Goal: Task Accomplishment & Management: Manage account settings

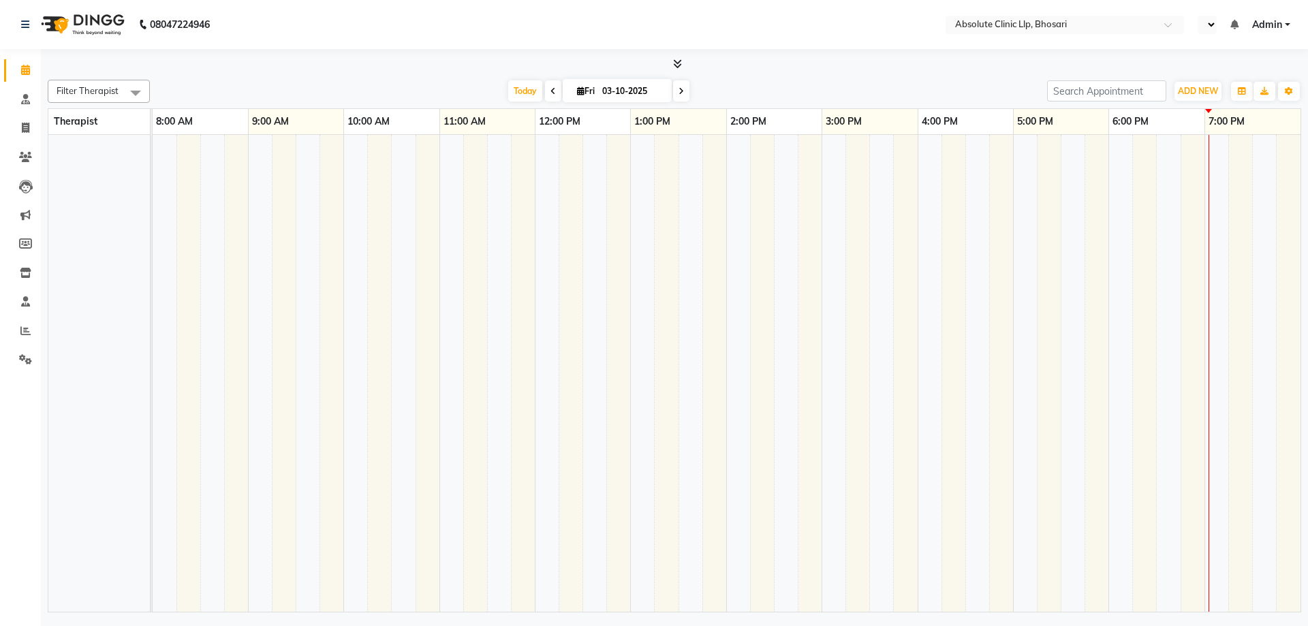
select select "en"
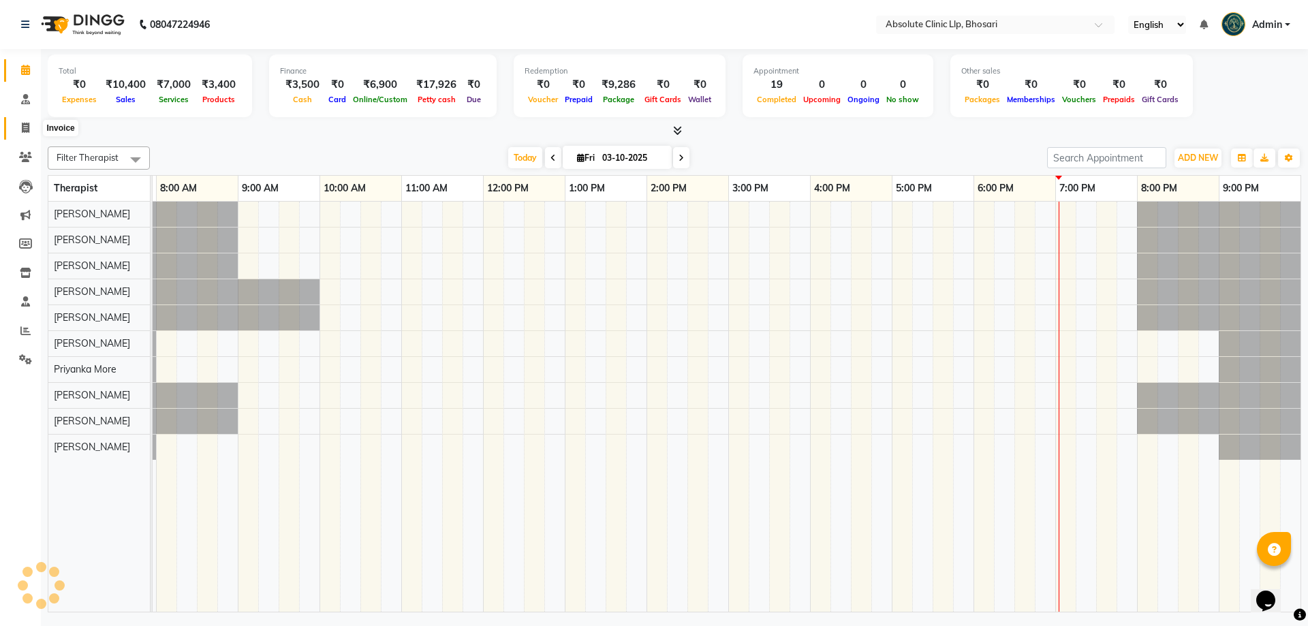
click at [20, 129] on span at bounding box center [26, 129] width 24 height 16
select select "service"
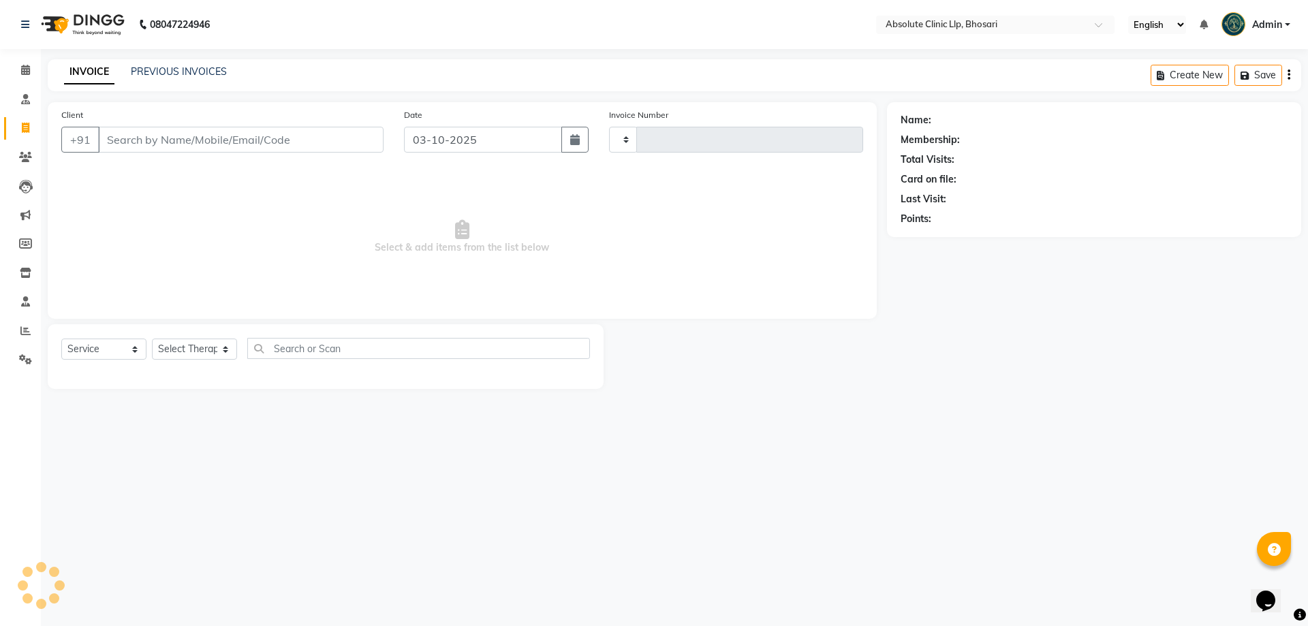
type input "2789"
select select "4706"
click at [197, 73] on link "PREVIOUS INVOICES" at bounding box center [179, 71] width 96 height 12
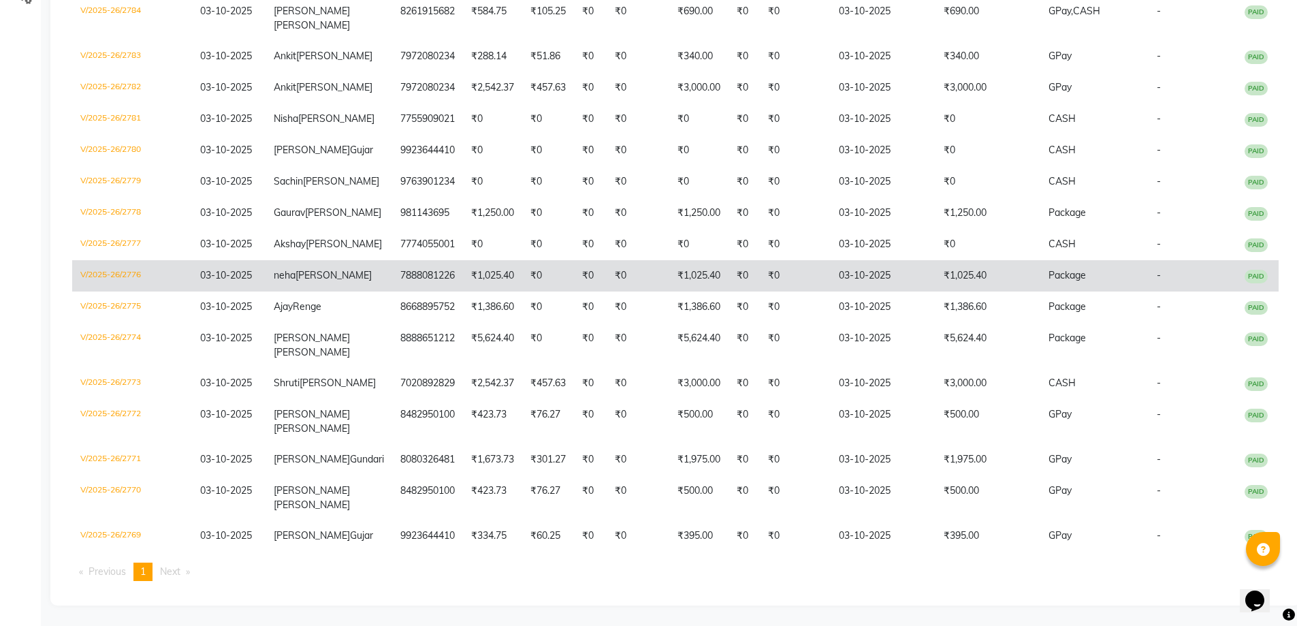
scroll to position [469, 0]
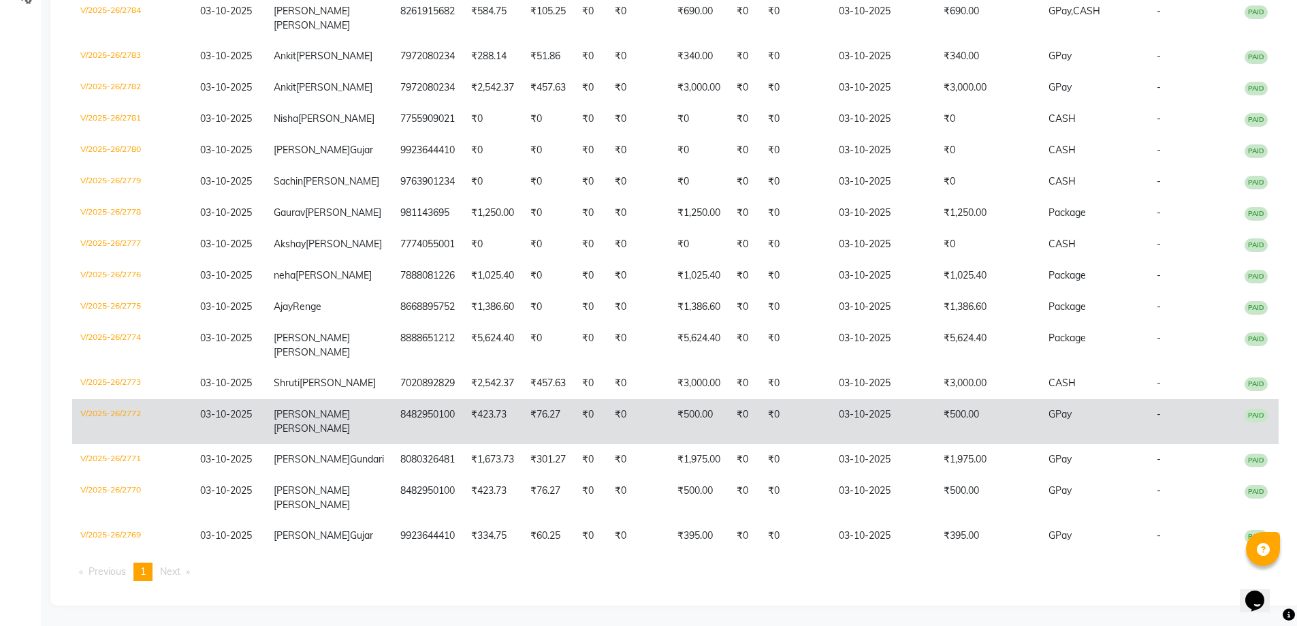
click at [130, 407] on td "V/2025-26/2772" at bounding box center [132, 421] width 120 height 45
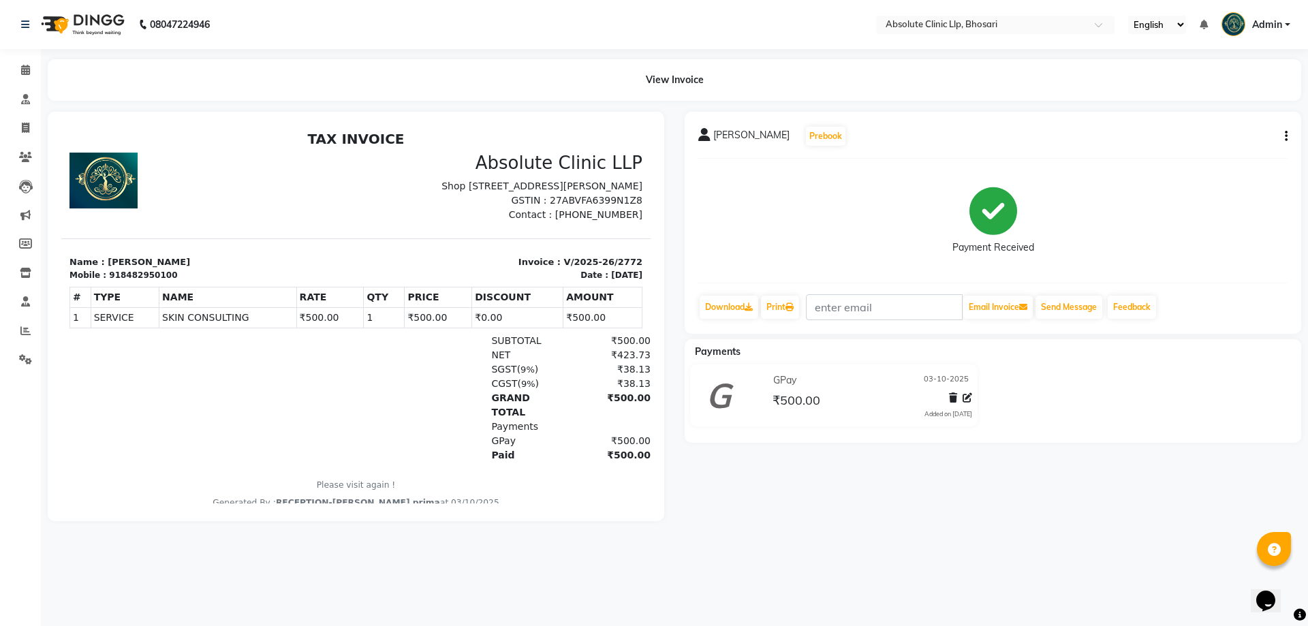
click at [1287, 139] on div "Vitthal Anbhule Prebook Payment Received Download Print Email Invoice Send Mess…" at bounding box center [992, 223] width 616 height 222
click at [1289, 133] on div "Vitthal Anbhule Prebook Payment Received Download Print Email Invoice Send Mess…" at bounding box center [992, 223] width 616 height 222
click at [1286, 136] on icon "button" at bounding box center [1286, 136] width 3 height 1
click at [1198, 156] on div "Edit Invoice" at bounding box center [1217, 153] width 93 height 17
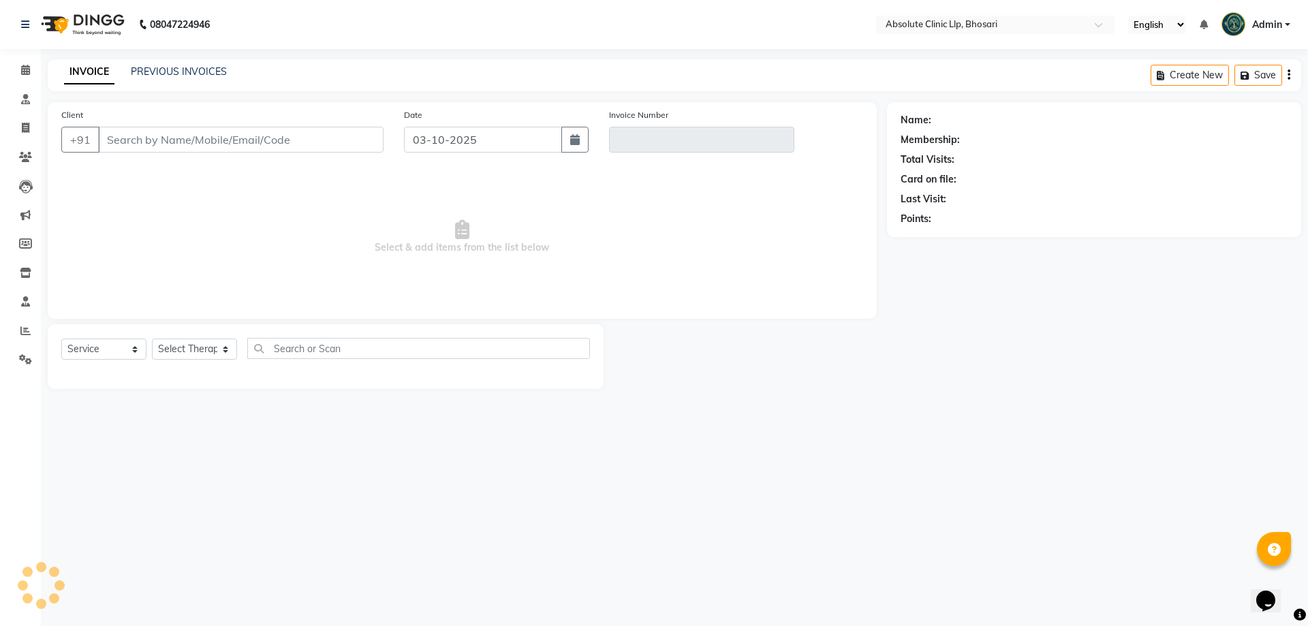
select select "package"
select select "28331"
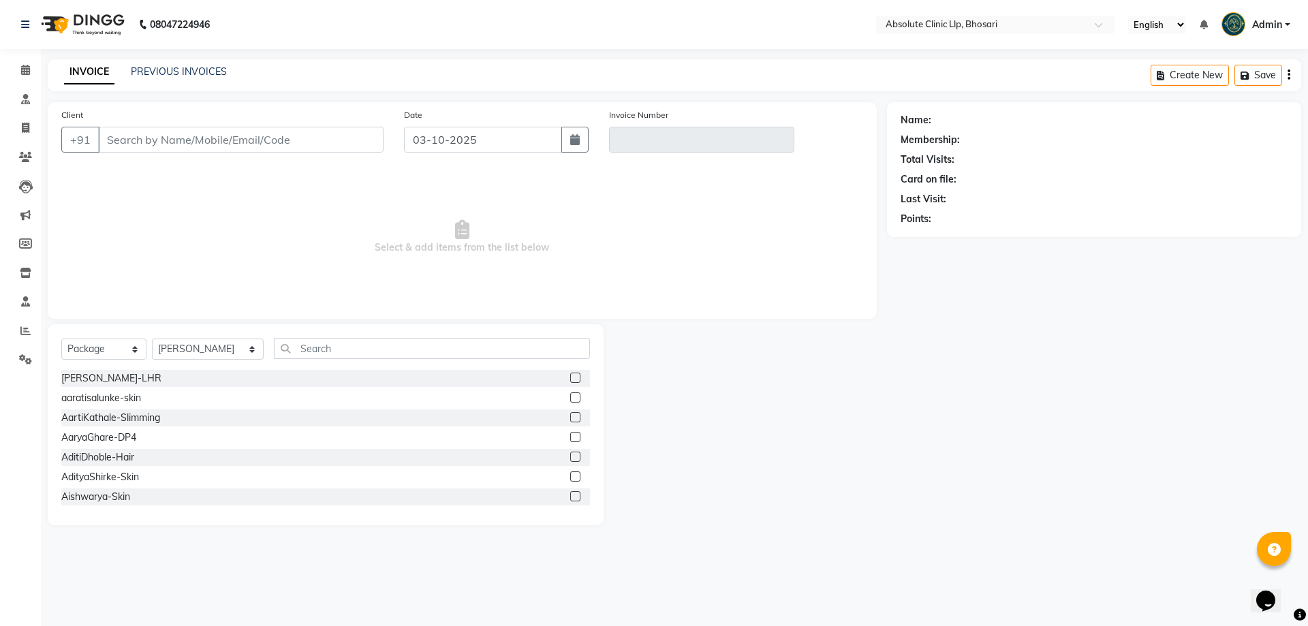
type input "8482950100"
type input "V/2025-26/2772"
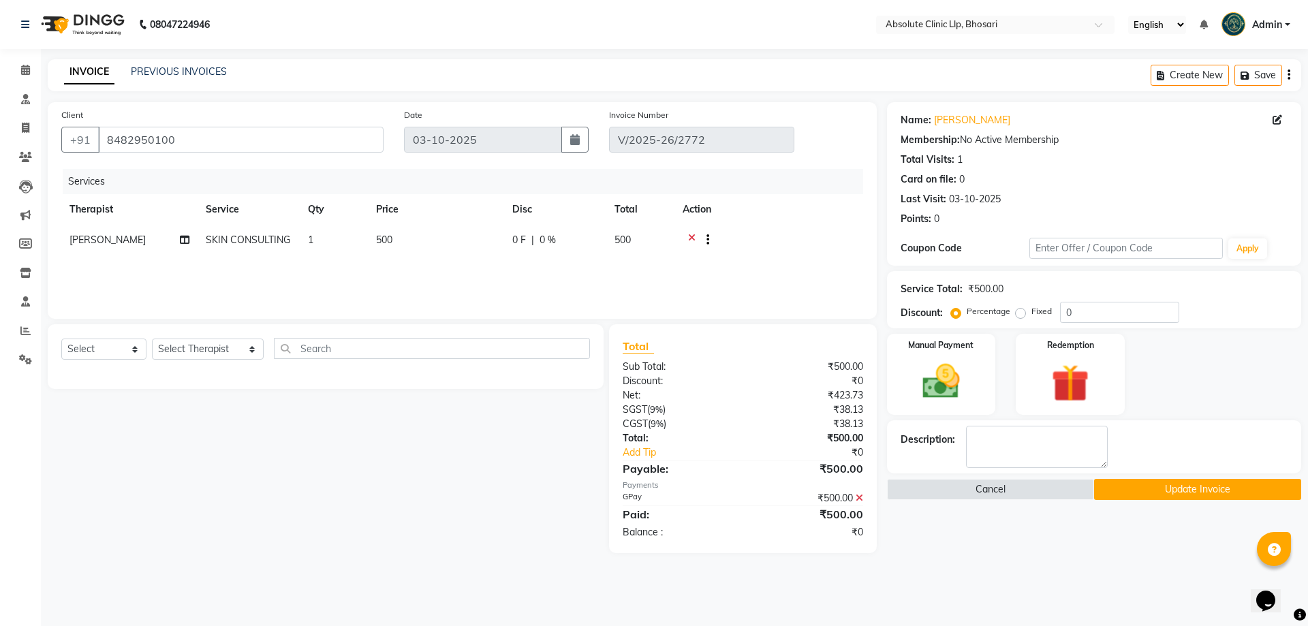
click at [693, 233] on icon at bounding box center [691, 241] width 7 height 17
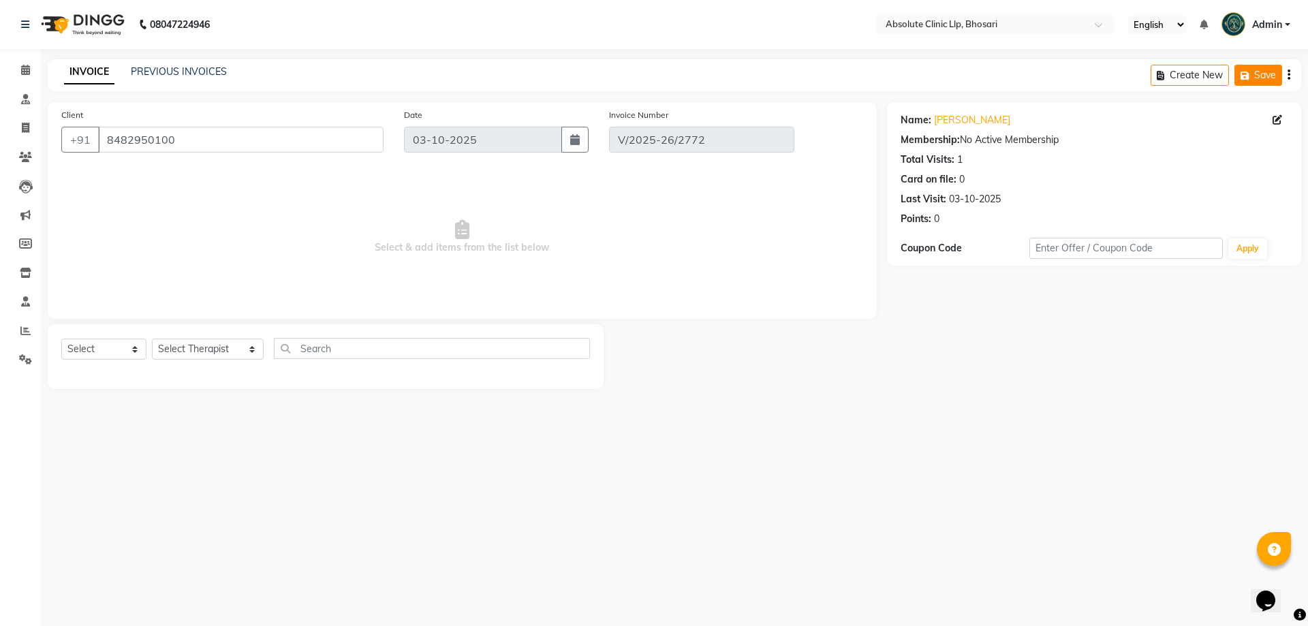
click at [1250, 80] on icon "button" at bounding box center [1247, 76] width 14 height 10
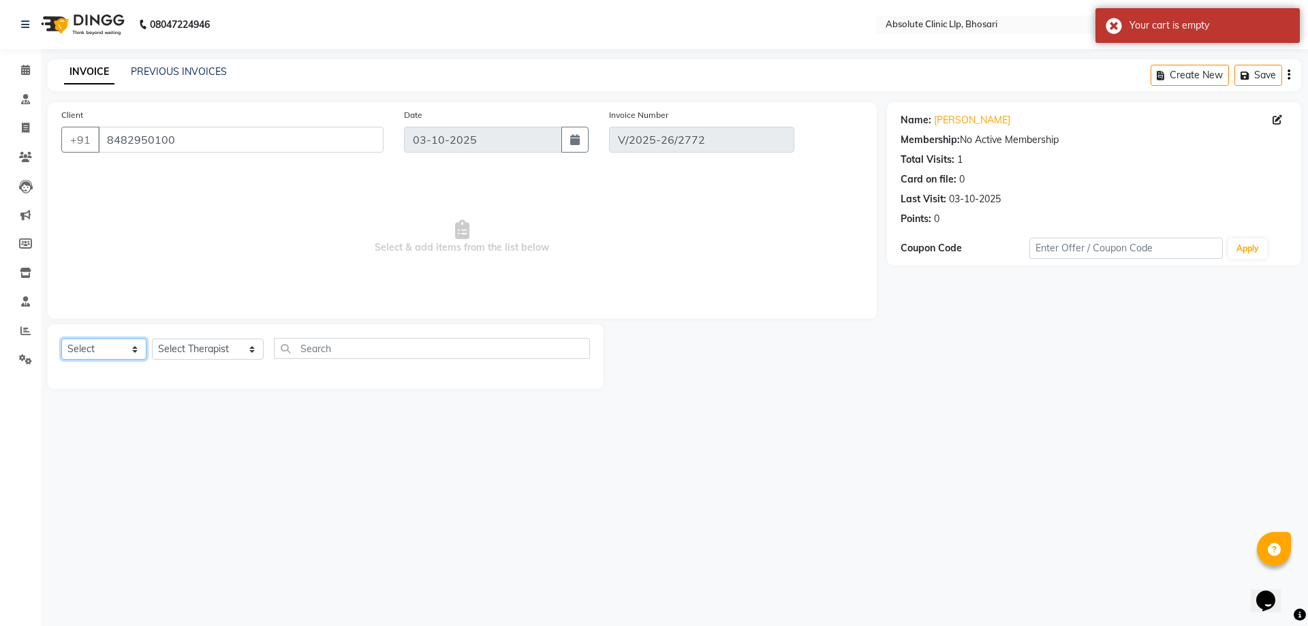
click at [80, 356] on select "Select Service Product Membership Package Voucher Prepaid Gift Card" at bounding box center [103, 348] width 85 height 21
select select "service"
click at [61, 338] on select "Select Service Product Membership Package Voucher Prepaid Gift Card" at bounding box center [103, 348] width 85 height 21
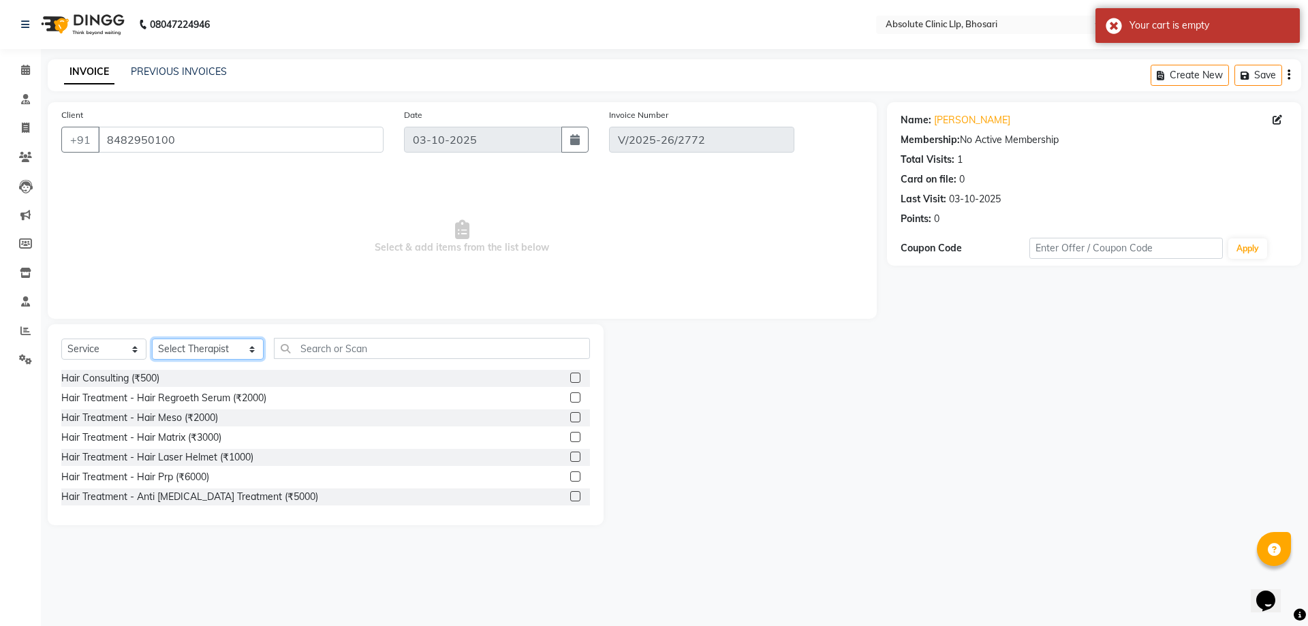
click at [208, 350] on select "Select Therapist Anita Gawli Dr.Bharati Patil Dr.Dhananjay Patil Dr.Rachana Hiv…" at bounding box center [208, 348] width 112 height 21
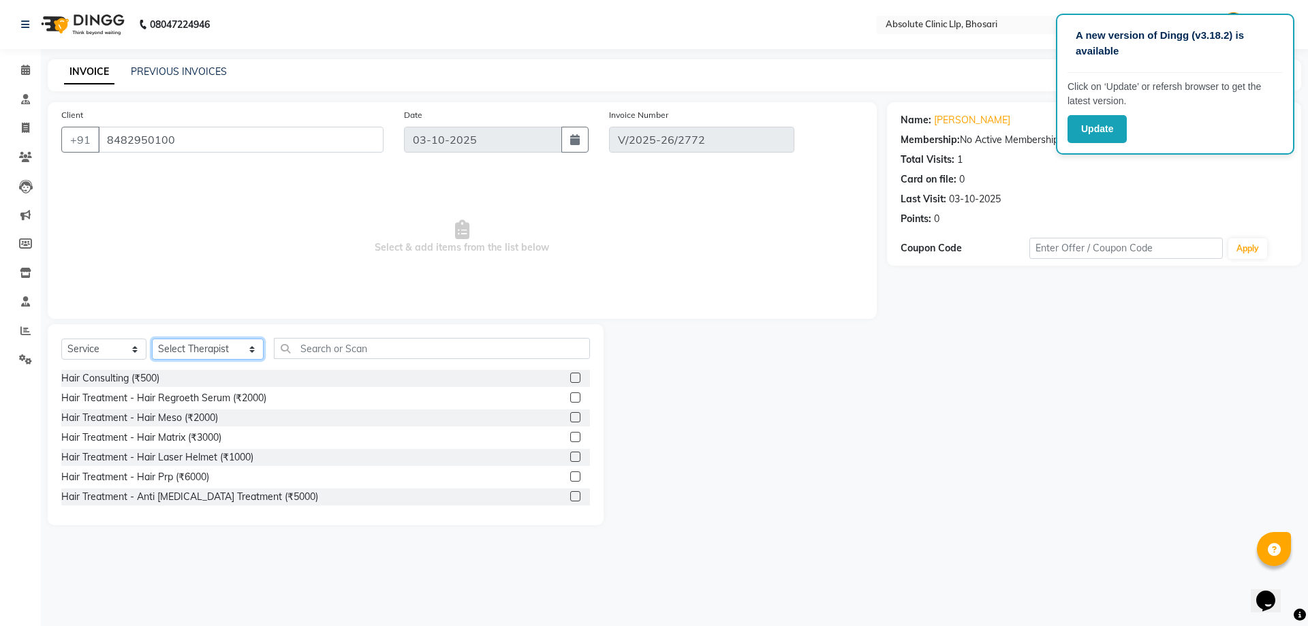
select select "28137"
click at [152, 338] on select "Select Therapist Anita Gawli Dr.Bharati Patil Dr.Dhananjay Patil Dr.Rachana Hiv…" at bounding box center [208, 348] width 112 height 21
click at [341, 354] on input "text" at bounding box center [432, 348] width 316 height 21
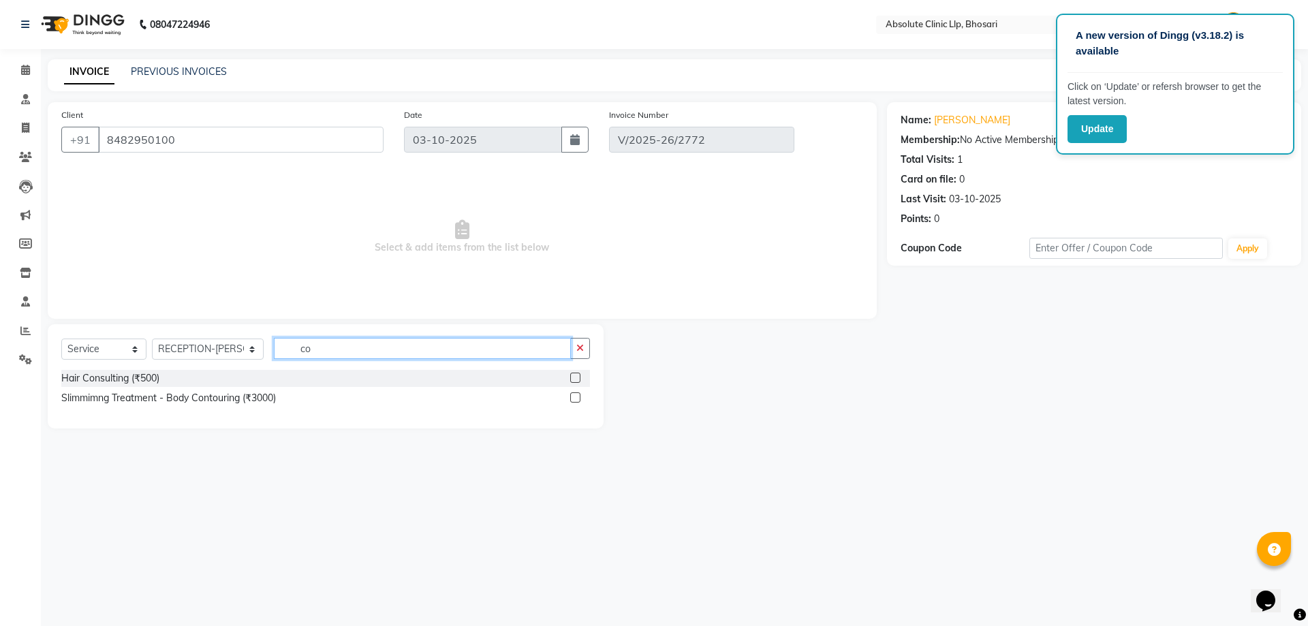
type input "c"
type input "a"
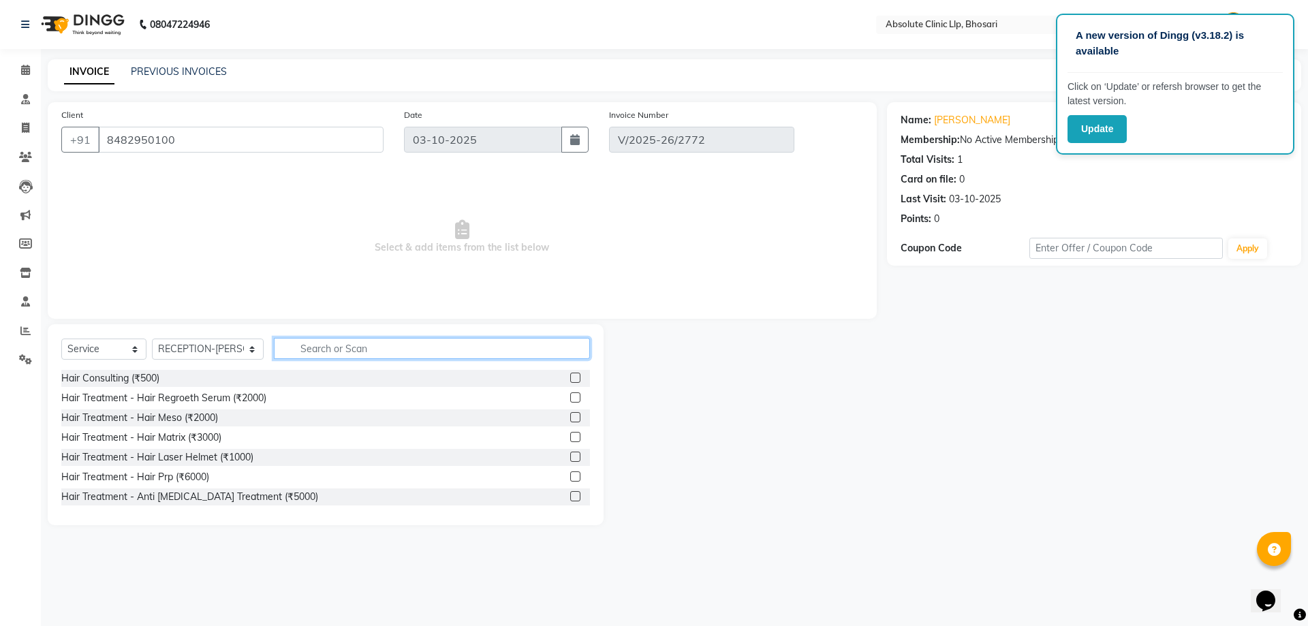
type input "1"
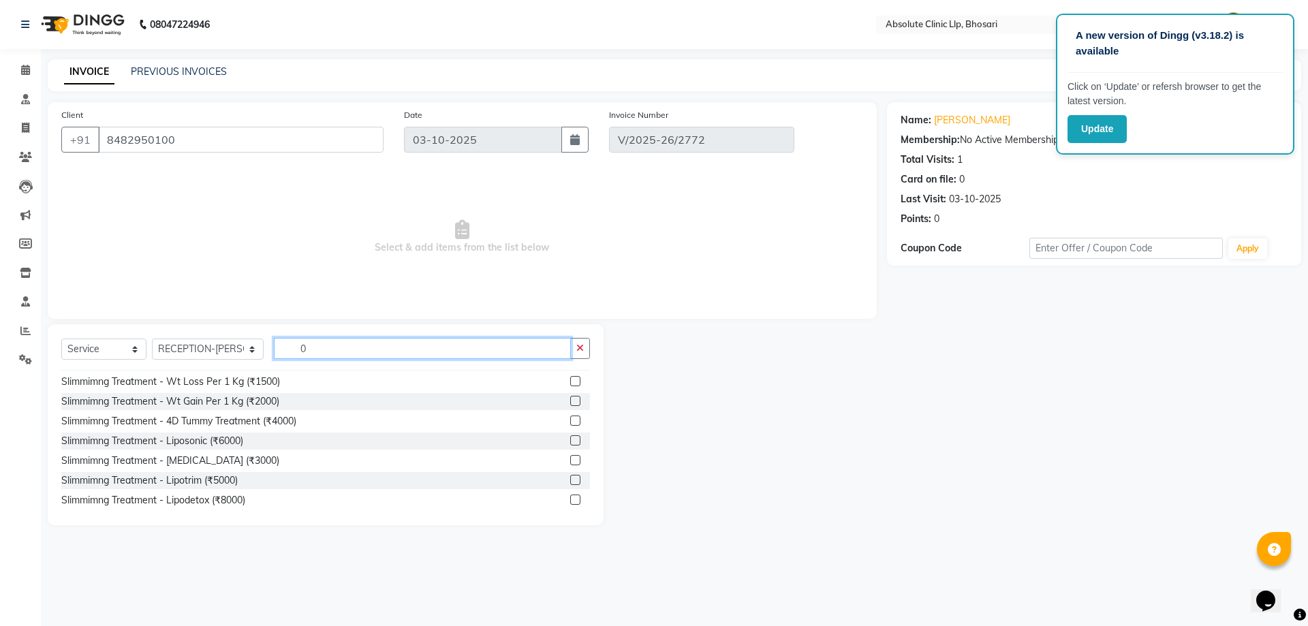
scroll to position [851, 0]
type input "0"
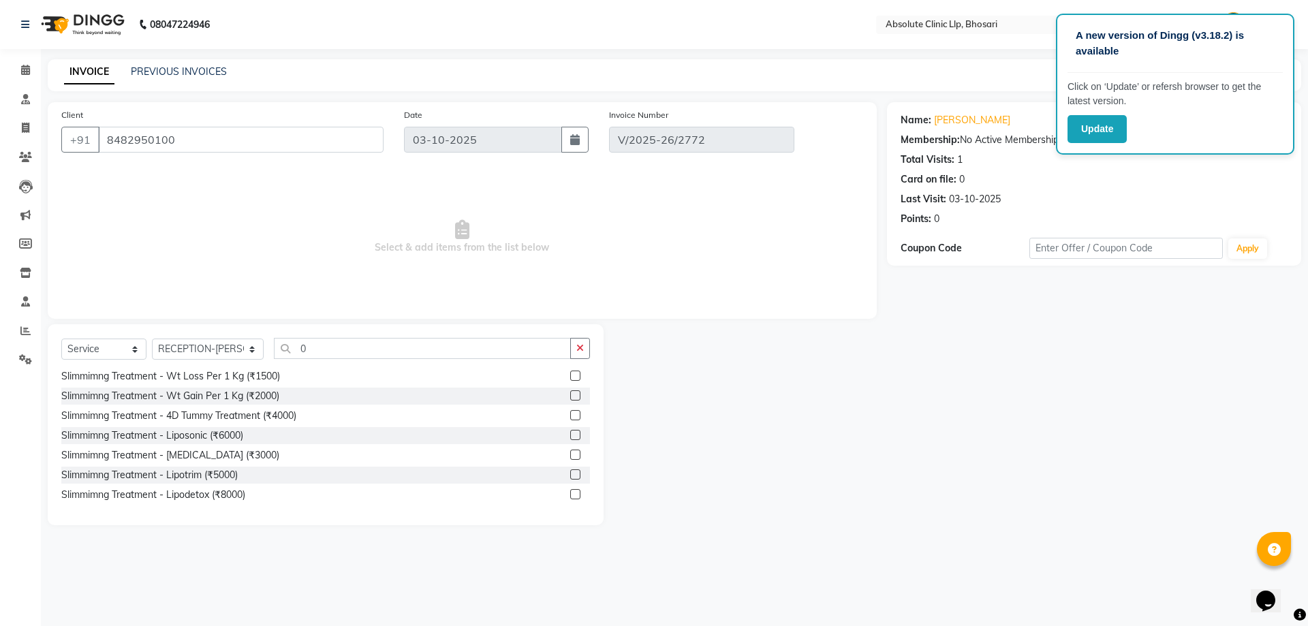
click at [979, 84] on div "INVOICE PREVIOUS INVOICES Create New Save" at bounding box center [674, 75] width 1253 height 32
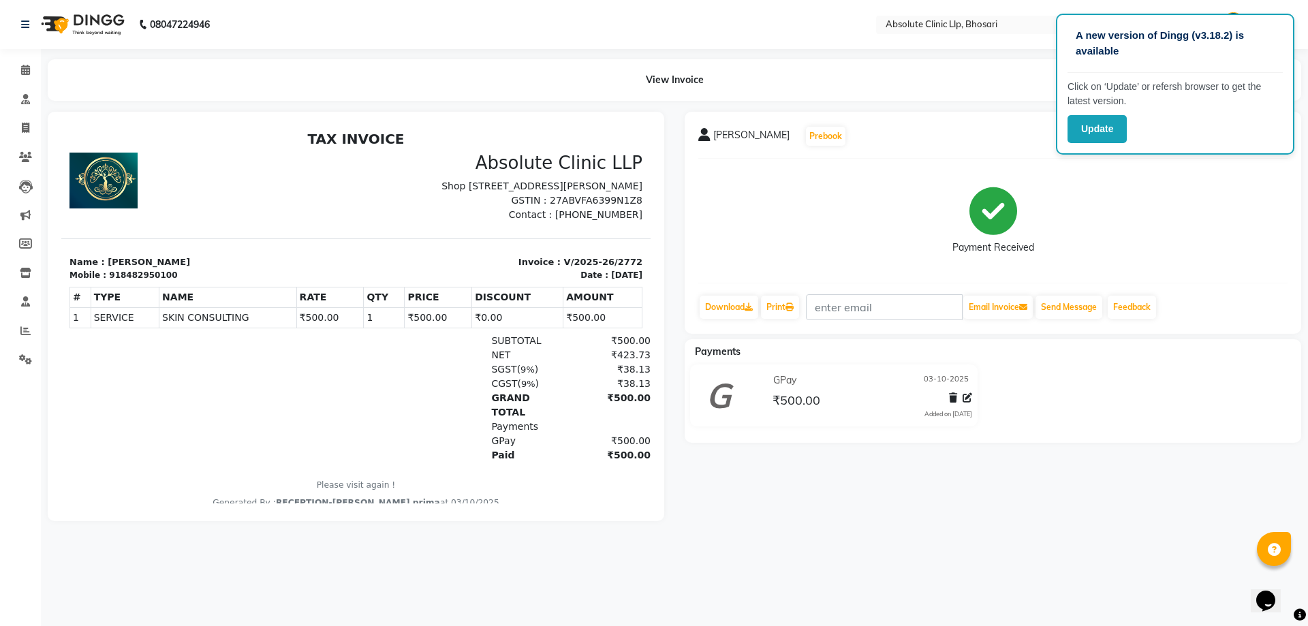
click at [1131, 135] on div "Update" at bounding box center [1174, 129] width 215 height 28
click at [1110, 135] on button "Update" at bounding box center [1096, 129] width 59 height 28
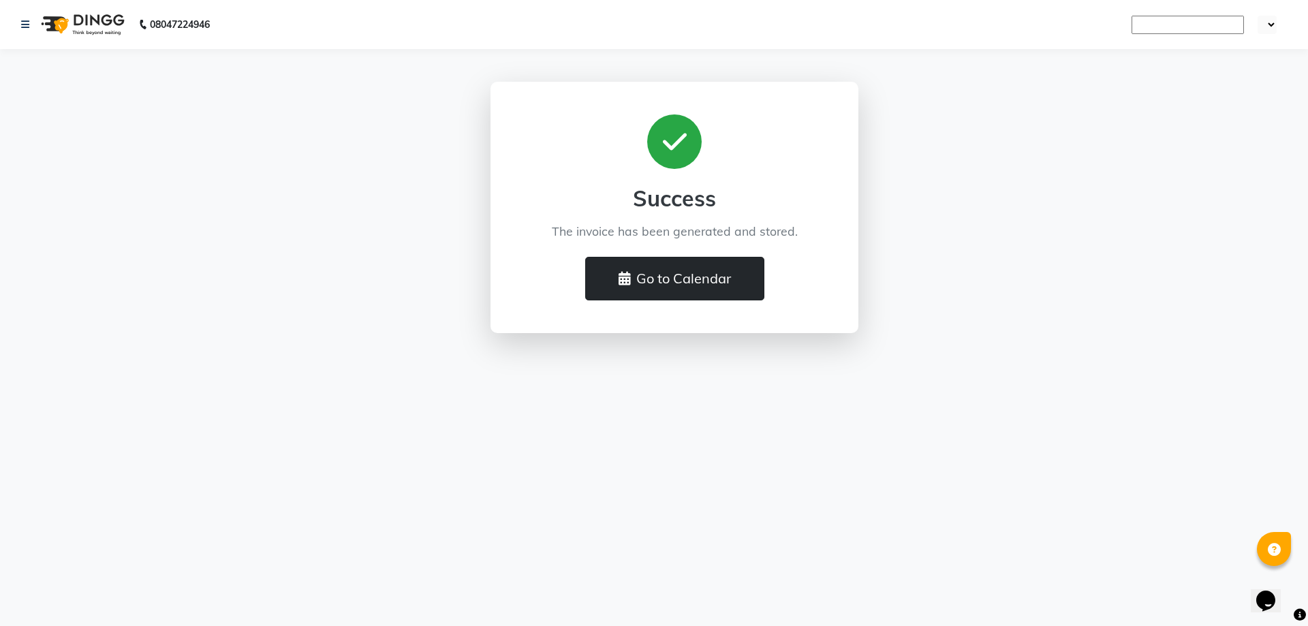
click at [620, 277] on icon at bounding box center [624, 279] width 12 height 14
click at [714, 291] on button "Go to Calendar" at bounding box center [674, 279] width 179 height 44
drag, startPoint x: 11, startPoint y: 42, endPoint x: 33, endPoint y: 33, distance: 23.3
click at [27, 35] on div "08047224946" at bounding box center [115, 24] width 209 height 38
click at [34, 29] on link at bounding box center [28, 24] width 14 height 38
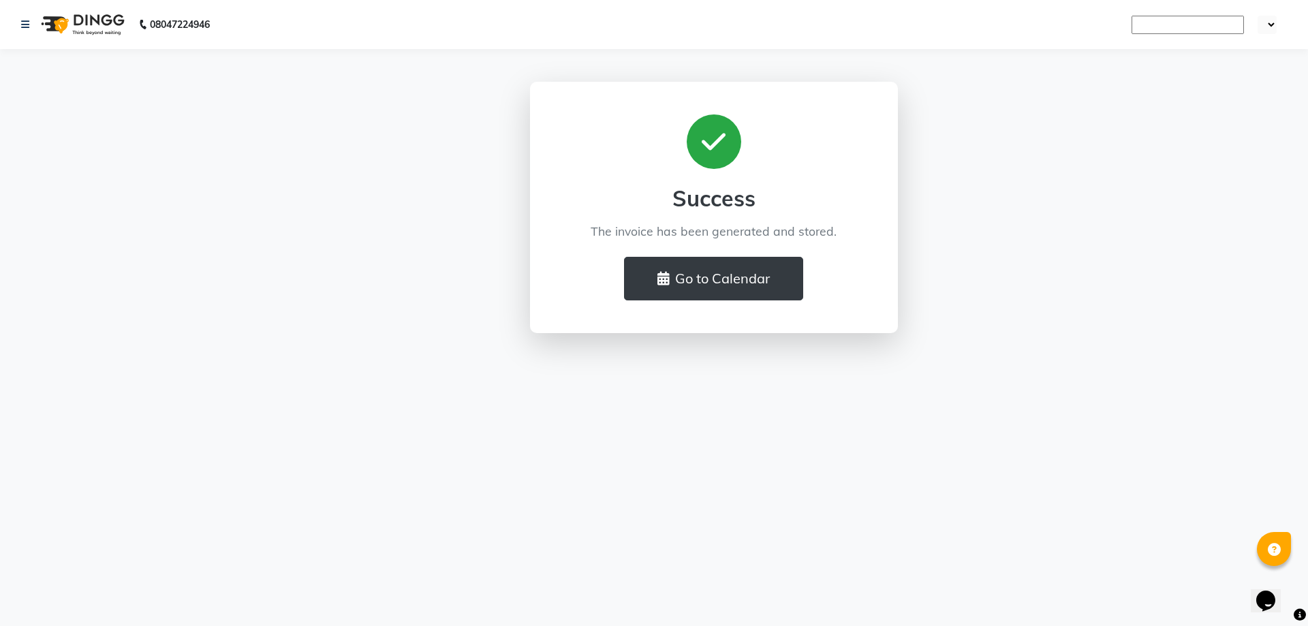
click at [71, 26] on img at bounding box center [81, 24] width 93 height 38
click at [89, 29] on img at bounding box center [81, 24] width 93 height 38
click at [90, 29] on img at bounding box center [81, 24] width 93 height 38
drag, startPoint x: 43, startPoint y: 31, endPoint x: 60, endPoint y: 27, distance: 17.7
click at [42, 31] on img at bounding box center [81, 24] width 93 height 38
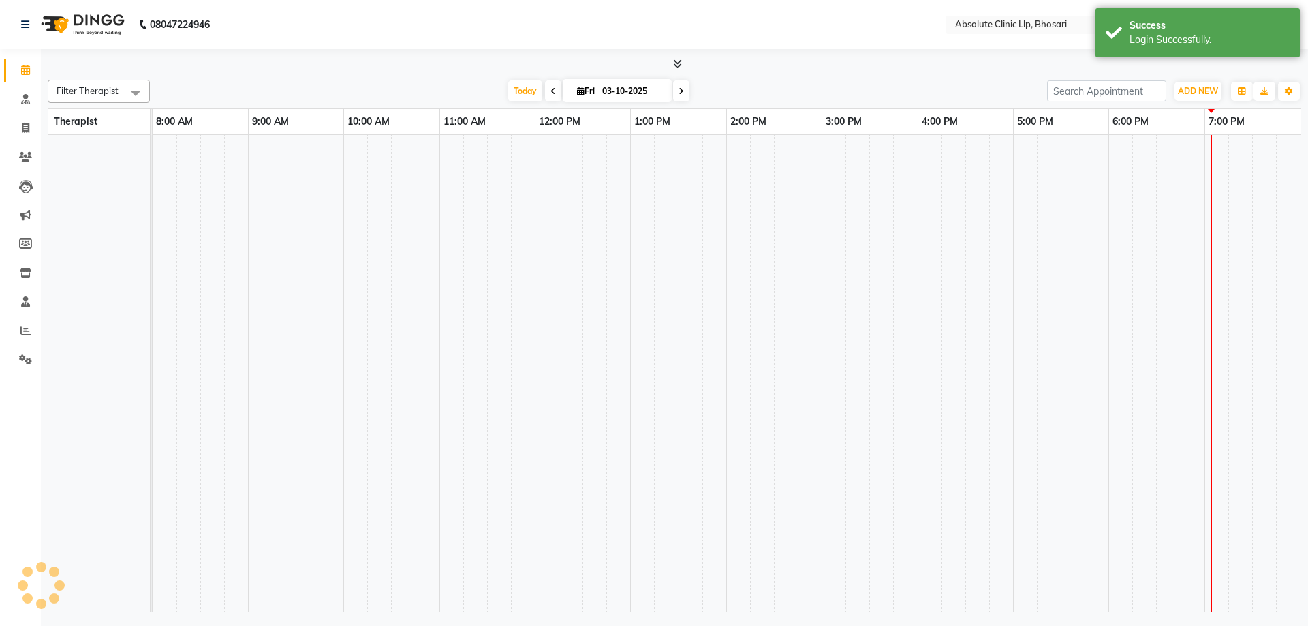
select select "en"
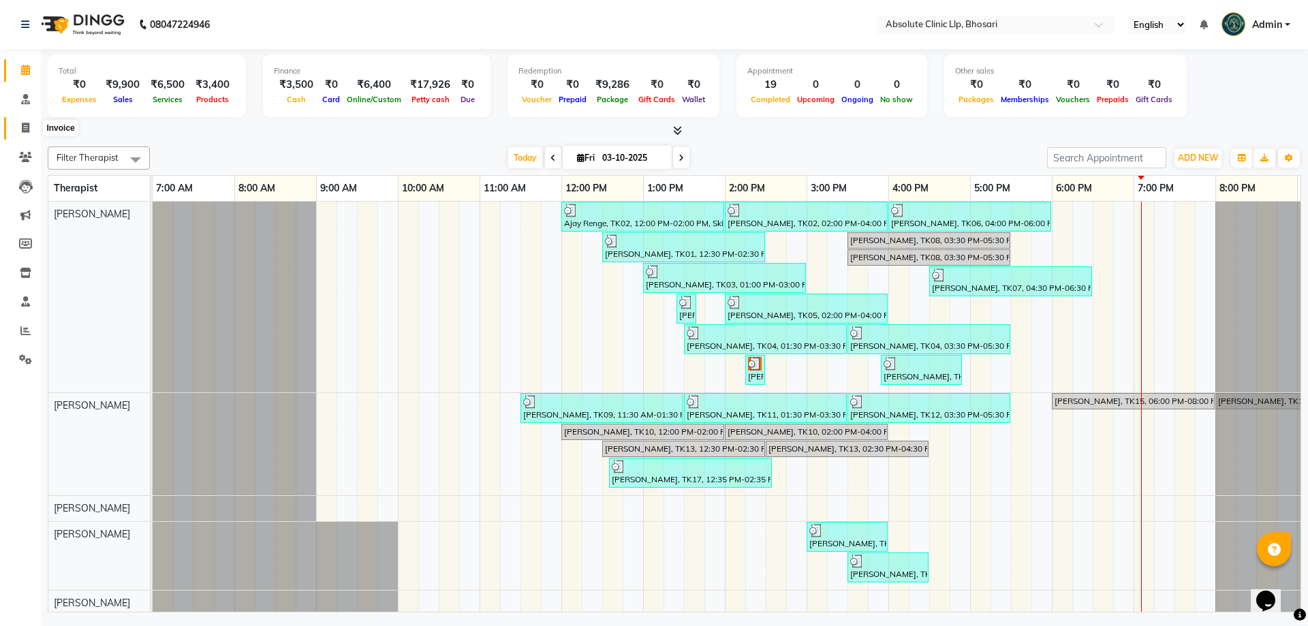
click at [27, 123] on icon at bounding box center [25, 128] width 7 height 10
select select "4706"
select select "service"
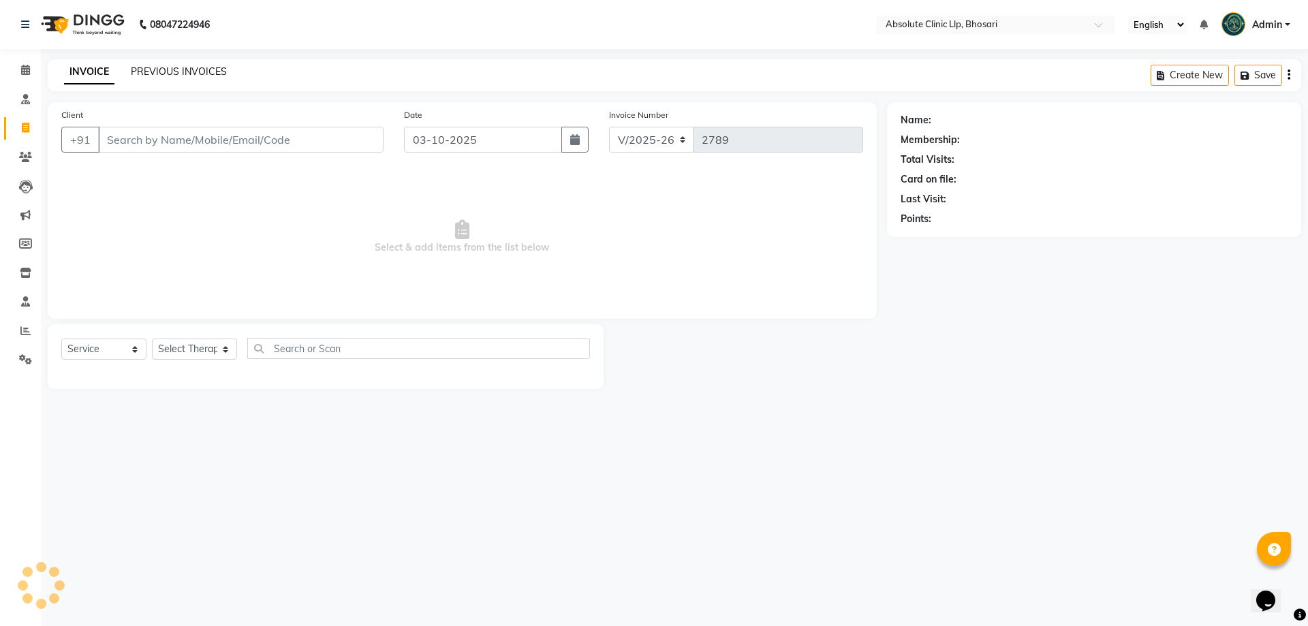
click at [212, 76] on link "PREVIOUS INVOICES" at bounding box center [179, 71] width 96 height 12
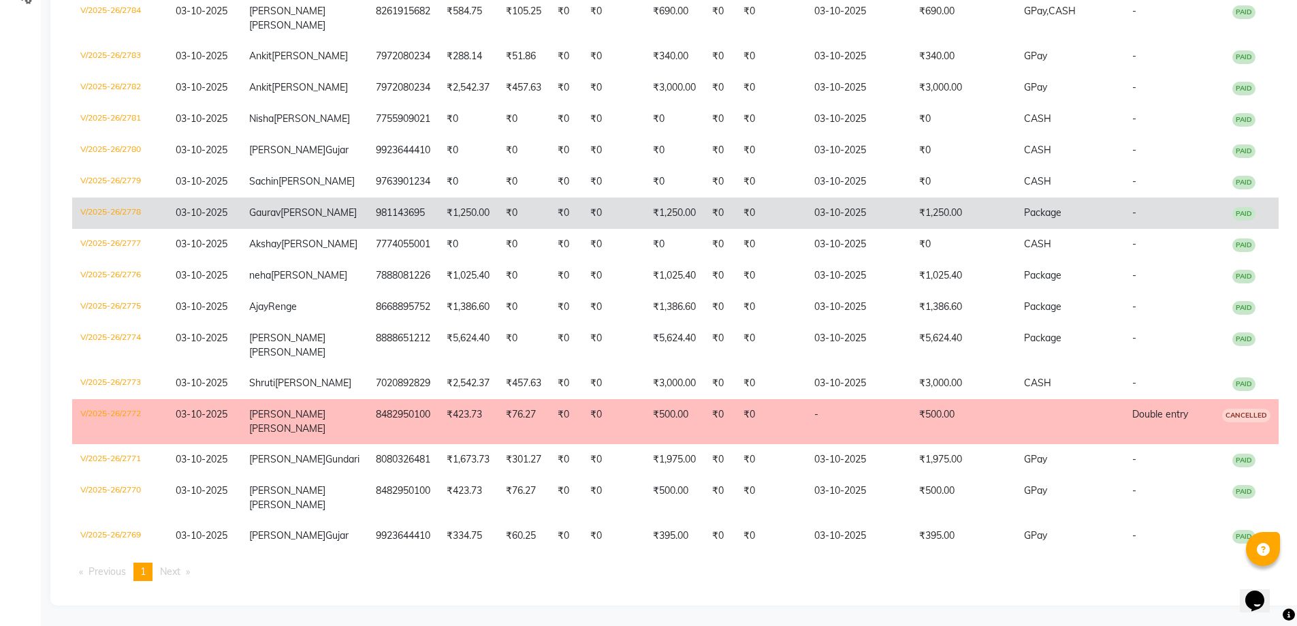
scroll to position [469, 0]
